Goal: Navigation & Orientation: Find specific page/section

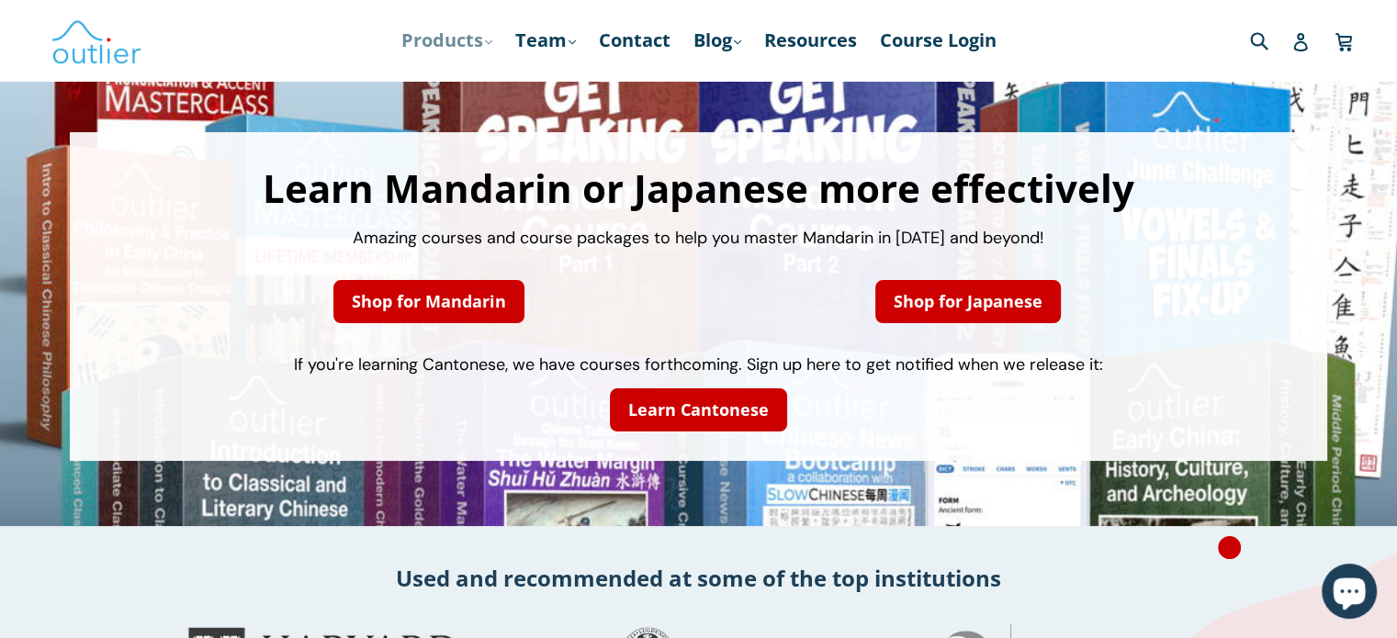
click at [471, 45] on link "Products .cls-1{fill:#231f20} expand" at bounding box center [446, 40] width 109 height 33
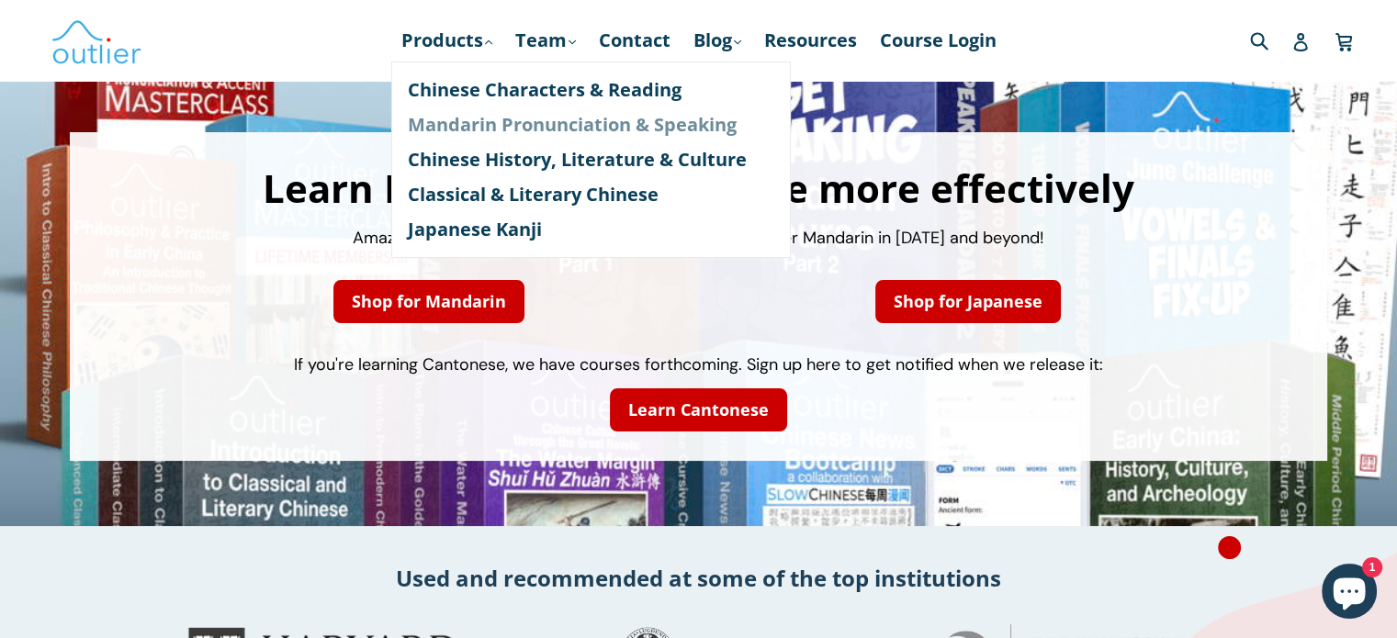
click at [489, 131] on link "Mandarin Pronunciation & Speaking" at bounding box center [591, 124] width 366 height 35
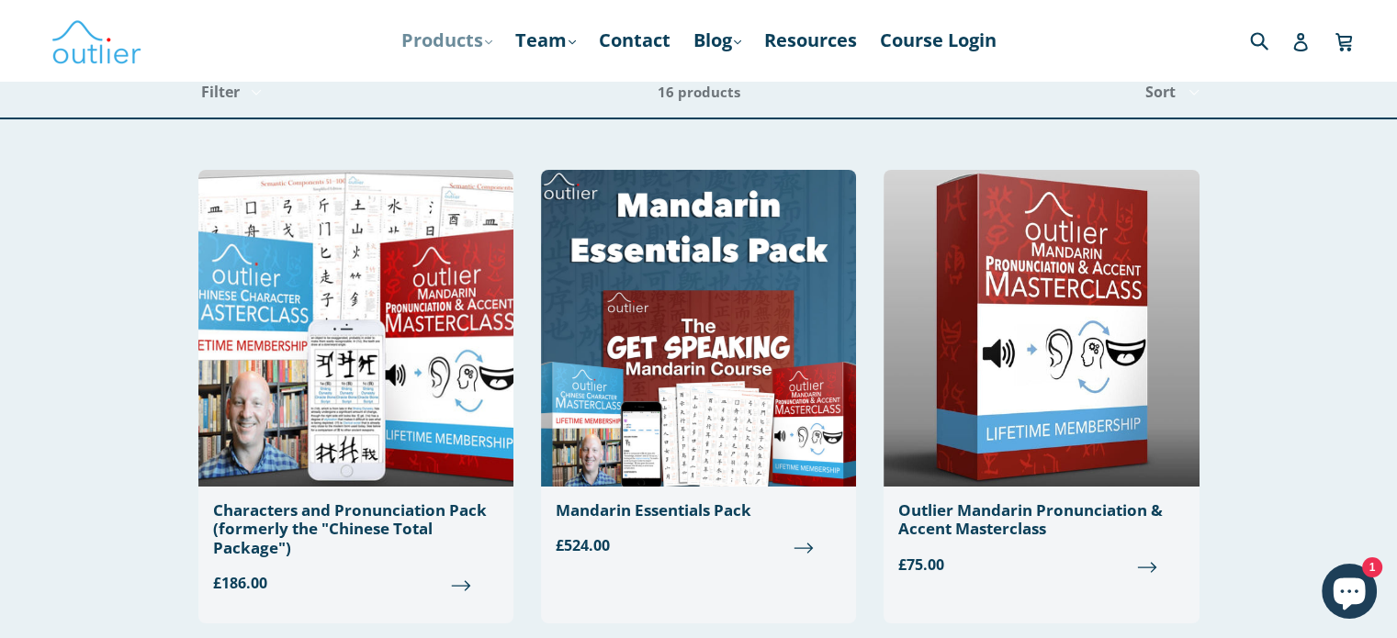
click at [438, 43] on link "Products .cls-1{fill:#231f20} expand" at bounding box center [446, 40] width 109 height 33
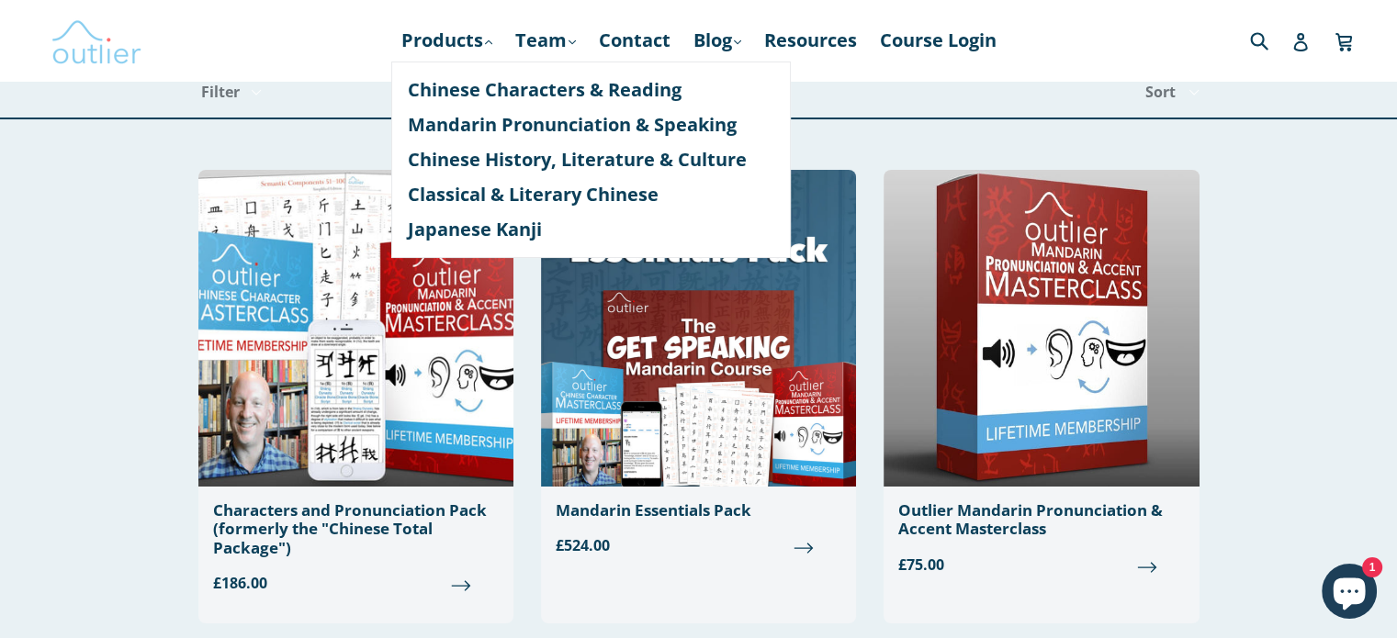
click at [96, 42] on img at bounding box center [97, 40] width 92 height 53
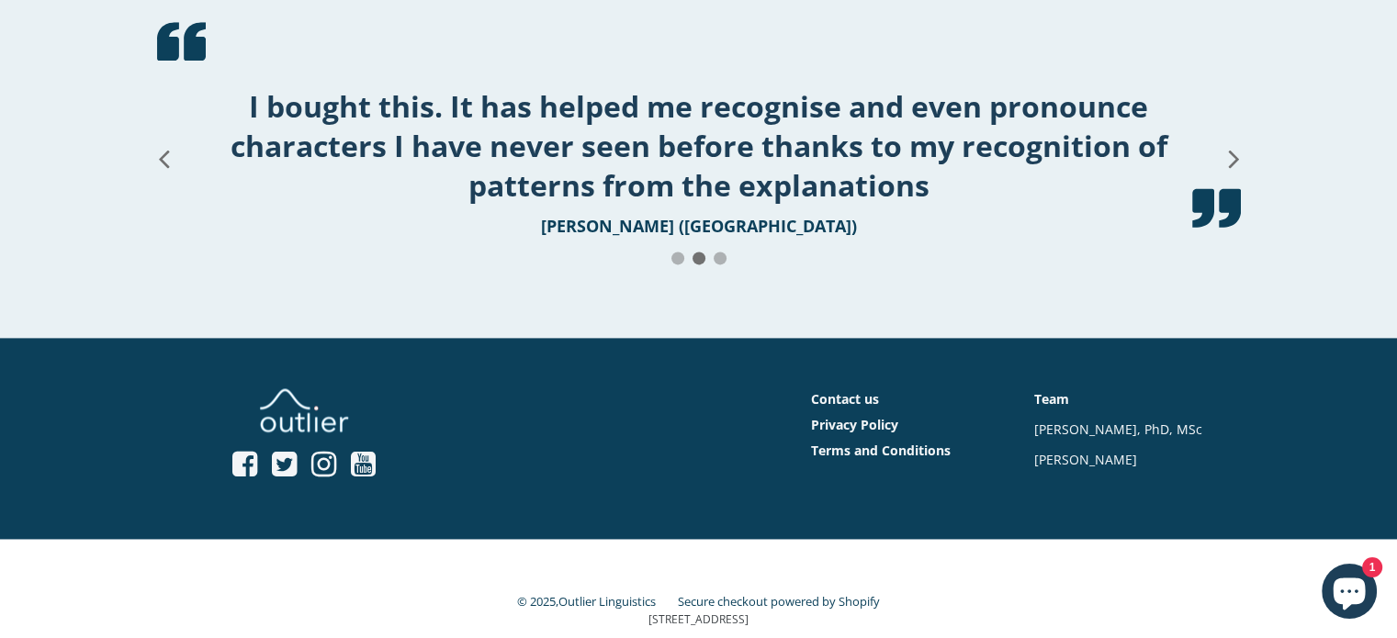
scroll to position [2474, 0]
